Goal: Find specific page/section: Find specific page/section

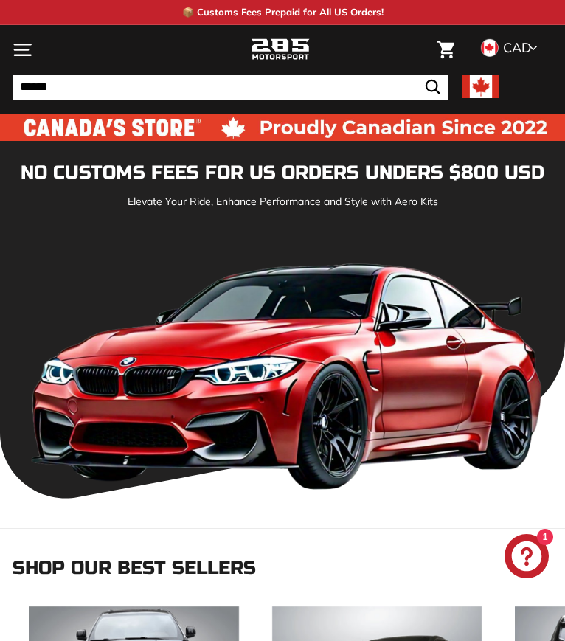
click at [26, 47] on icon ". . ." at bounding box center [23, 50] width 20 height 20
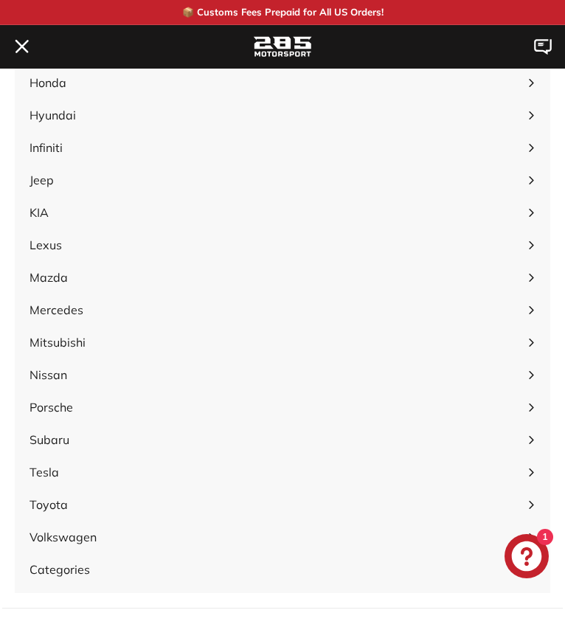
scroll to position [305, 0]
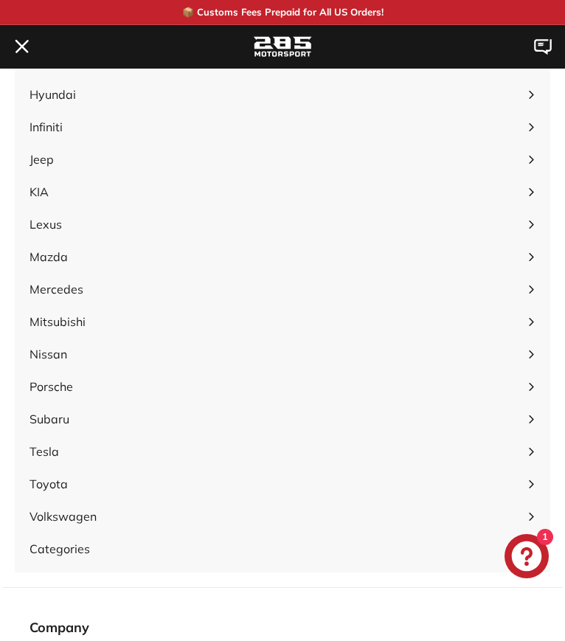
click at [91, 488] on span "Toyota" at bounding box center [275, 484] width 491 height 18
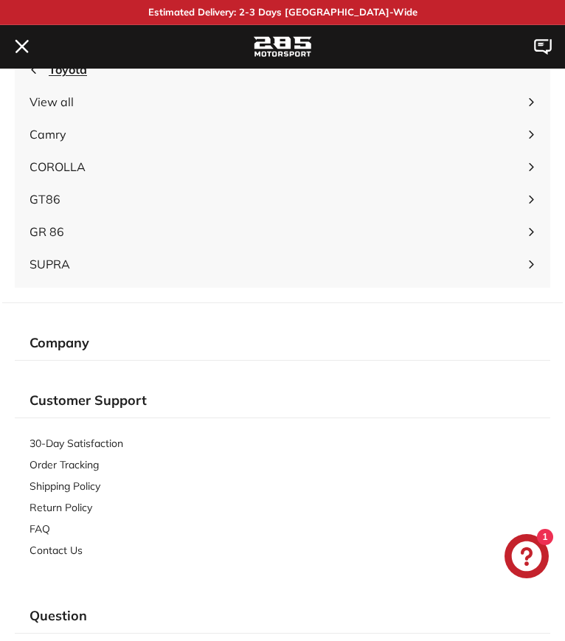
scroll to position [0, 0]
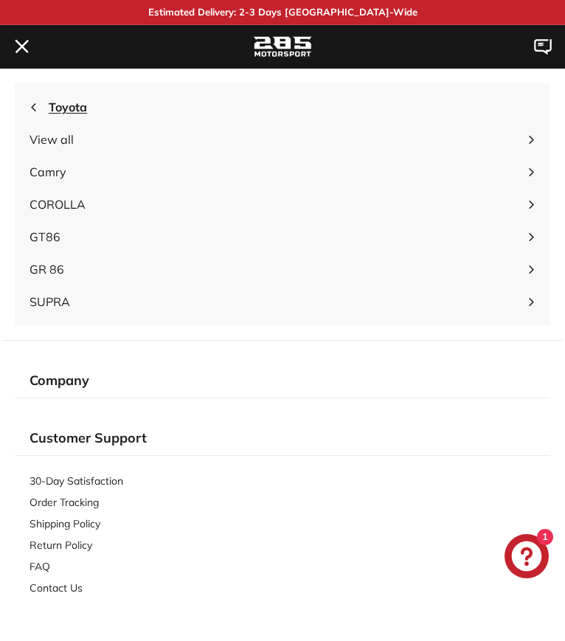
click at [77, 180] on span "Camry" at bounding box center [275, 172] width 491 height 18
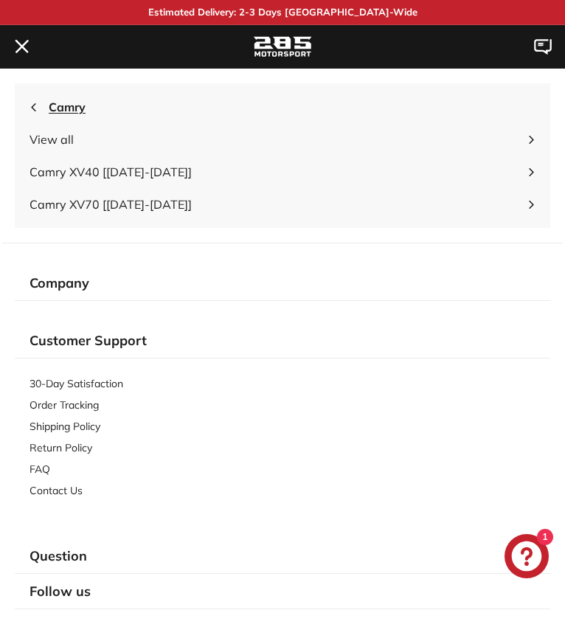
click at [168, 204] on span "Camry XV70 [[DATE]-[DATE]]" at bounding box center [275, 204] width 491 height 18
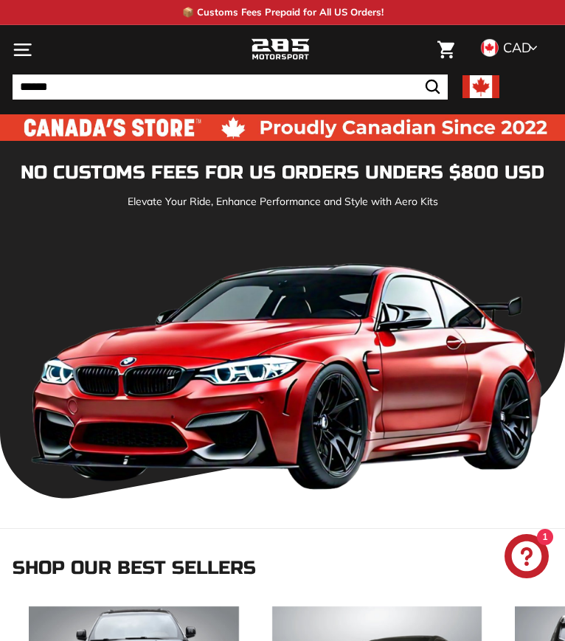
click at [21, 46] on icon ". . ." at bounding box center [23, 50] width 20 height 20
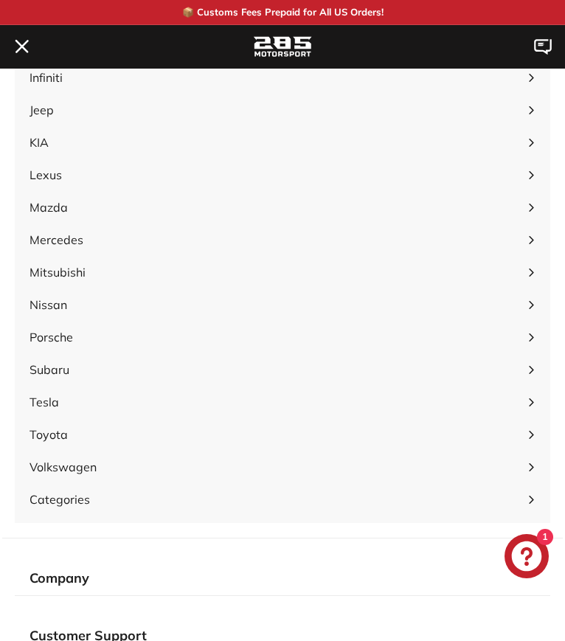
scroll to position [356, 0]
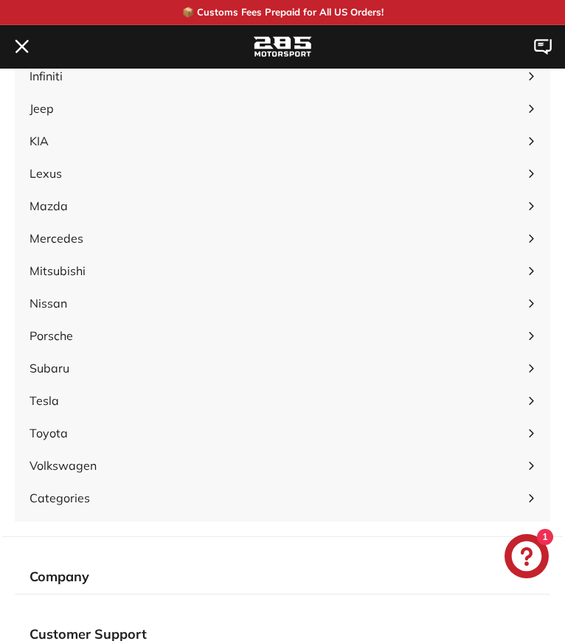
click at [75, 428] on span "Toyota" at bounding box center [275, 433] width 491 height 18
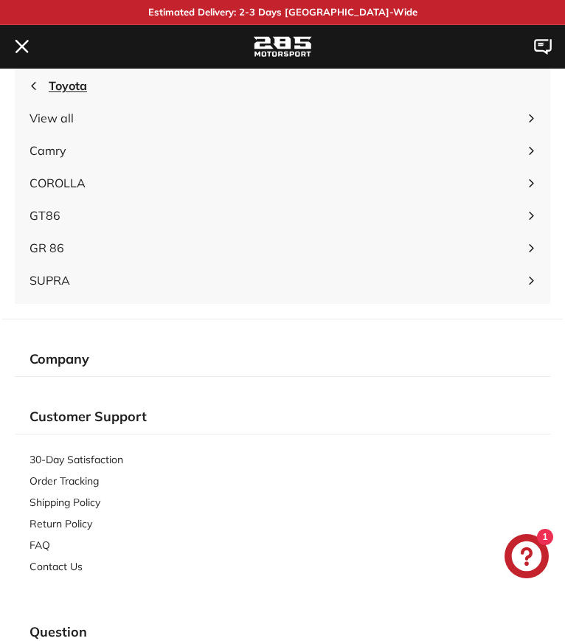
scroll to position [18, 0]
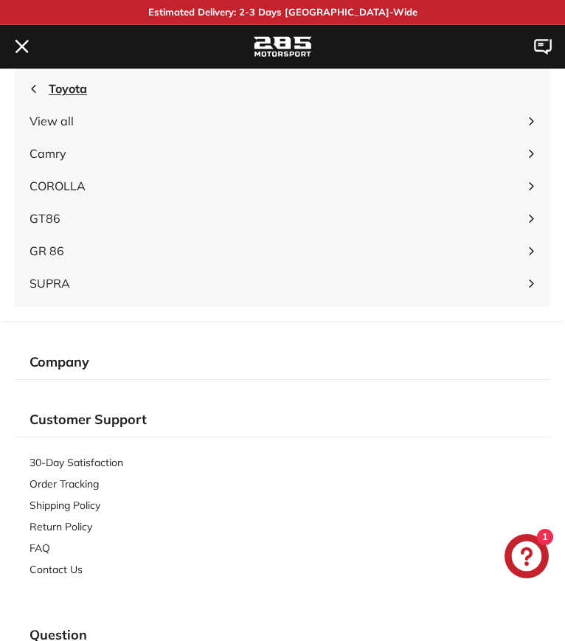
click at [69, 151] on span "Camry" at bounding box center [275, 154] width 491 height 18
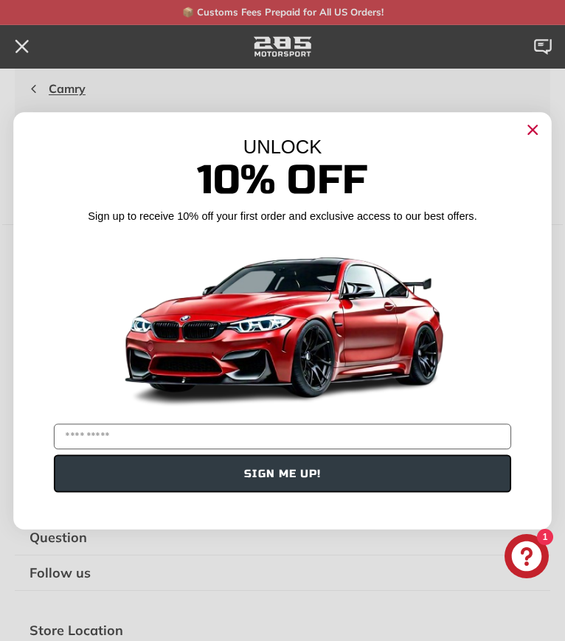
click at [531, 133] on circle "Close dialog" at bounding box center [532, 130] width 21 height 21
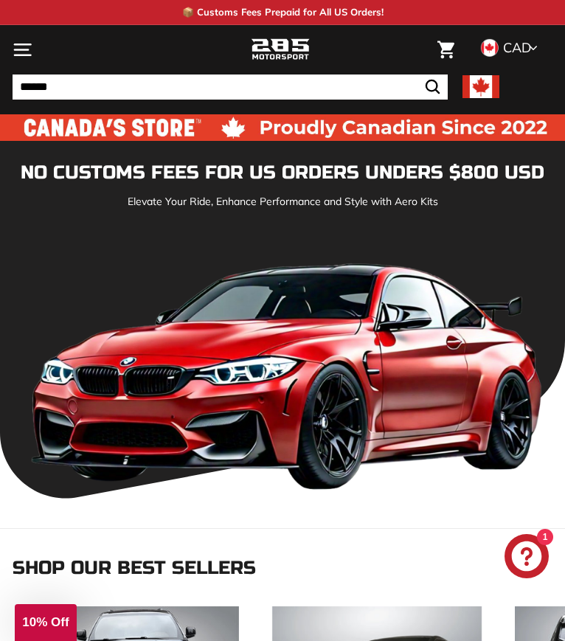
click at [23, 41] on icon ". . ." at bounding box center [23, 50] width 20 height 20
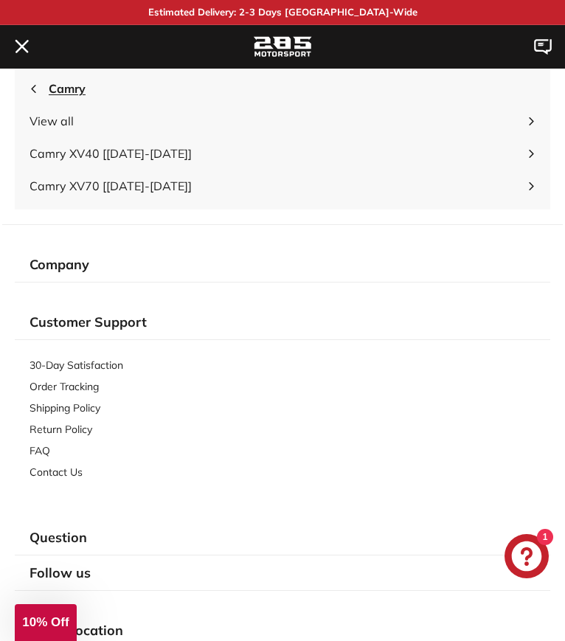
click at [146, 161] on span "Camry XV40 [[DATE]-[DATE]]" at bounding box center [275, 154] width 491 height 18
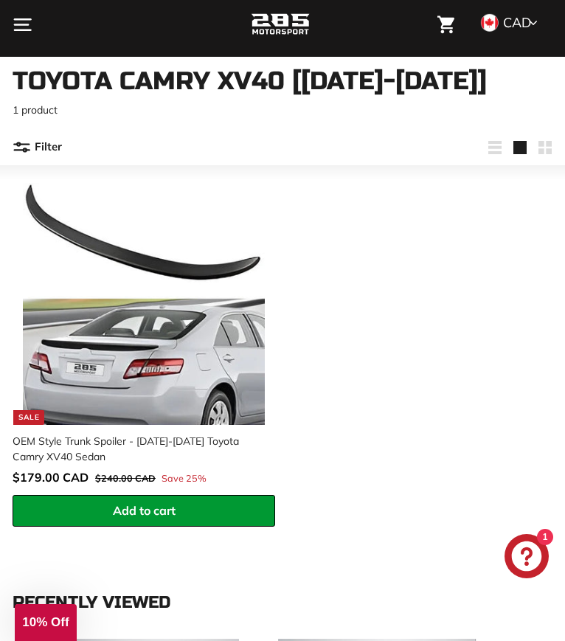
scroll to position [81, 0]
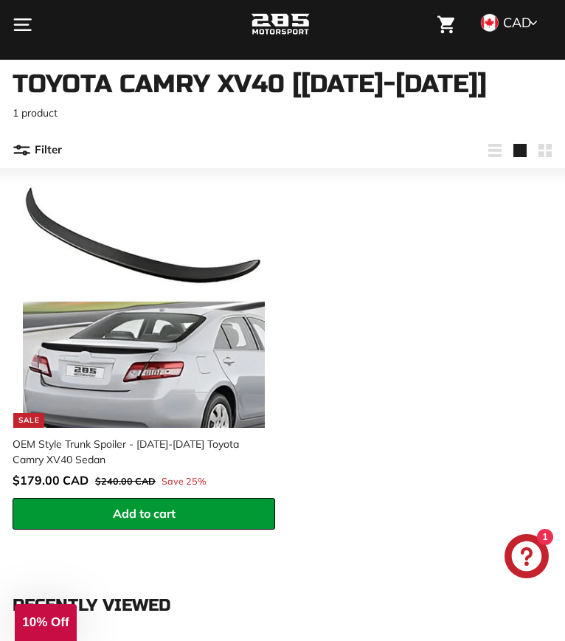
click at [27, 142] on icon ". . . ." at bounding box center [22, 150] width 18 height 18
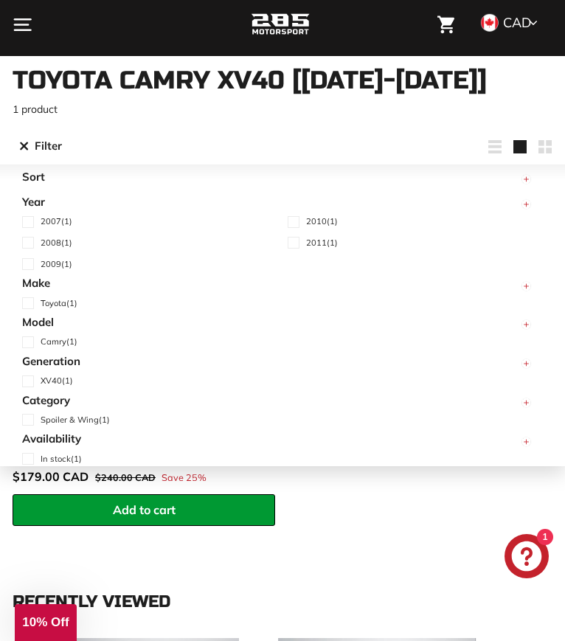
scroll to position [86, 0]
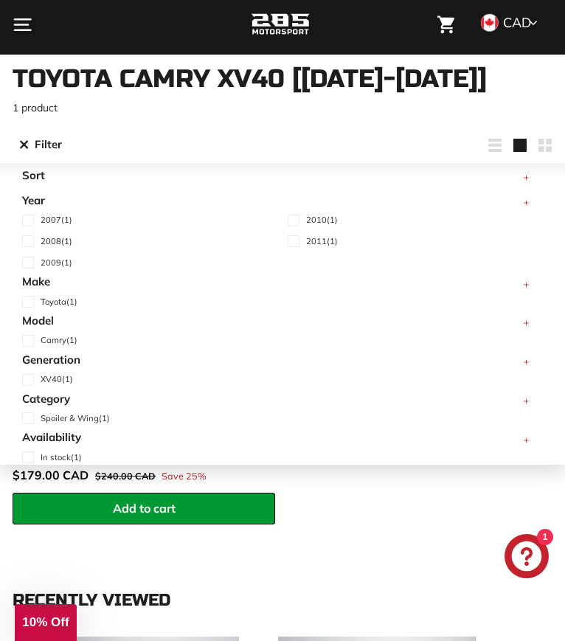
click at [24, 148] on icon "button" at bounding box center [25, 148] width 3 height 3
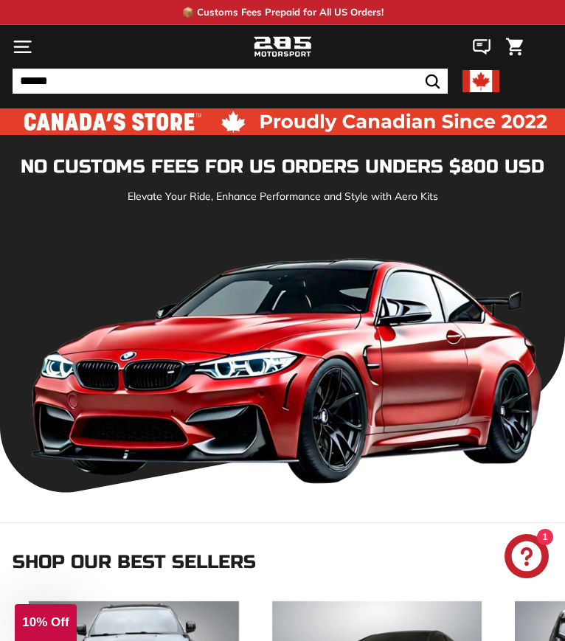
click at [19, 55] on icon ". . ." at bounding box center [23, 47] width 20 height 20
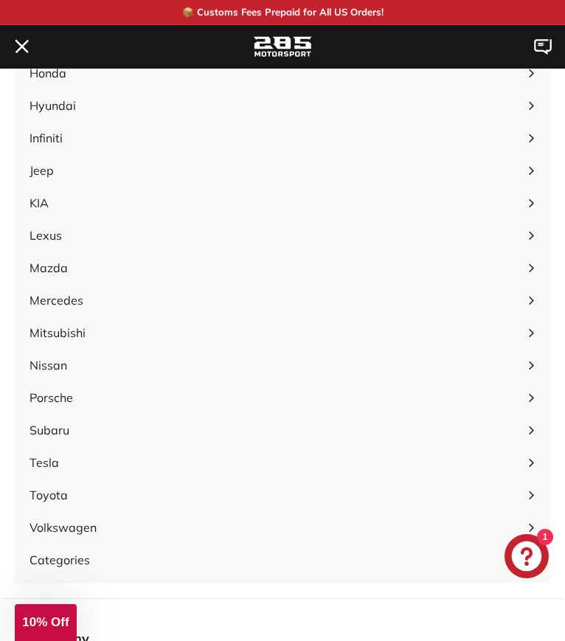
click at [81, 499] on span "Toyota" at bounding box center [275, 495] width 491 height 18
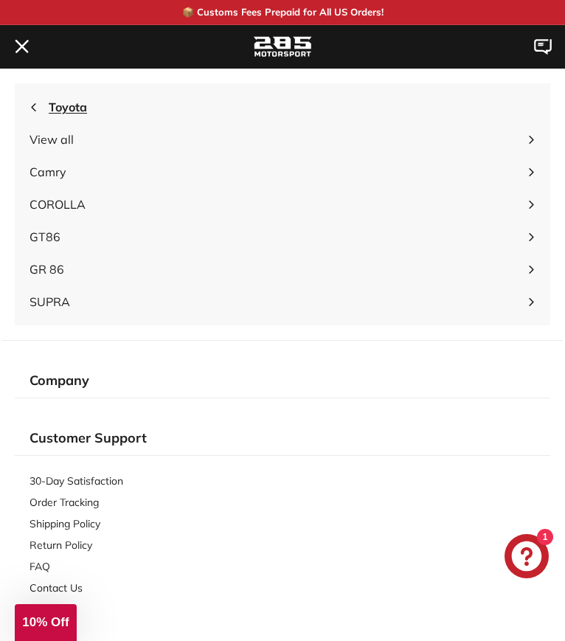
click at [99, 179] on span "Camry" at bounding box center [275, 172] width 491 height 18
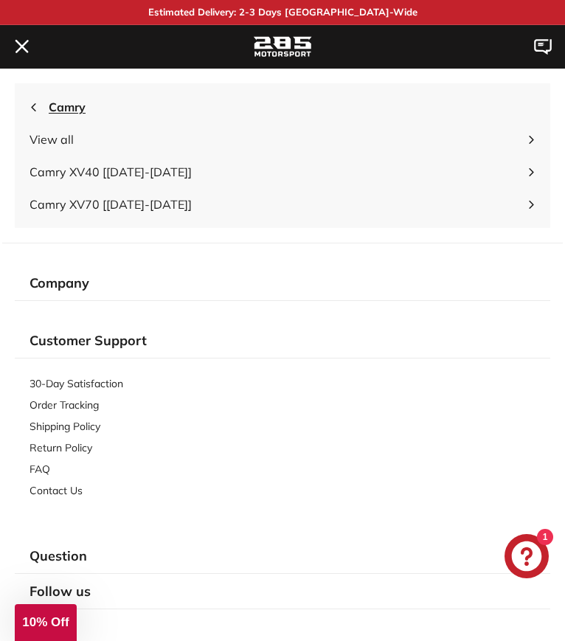
click at [119, 203] on span "Camry XV70 [[DATE]-[DATE]]" at bounding box center [275, 204] width 491 height 18
